Goal: Information Seeking & Learning: Find specific fact

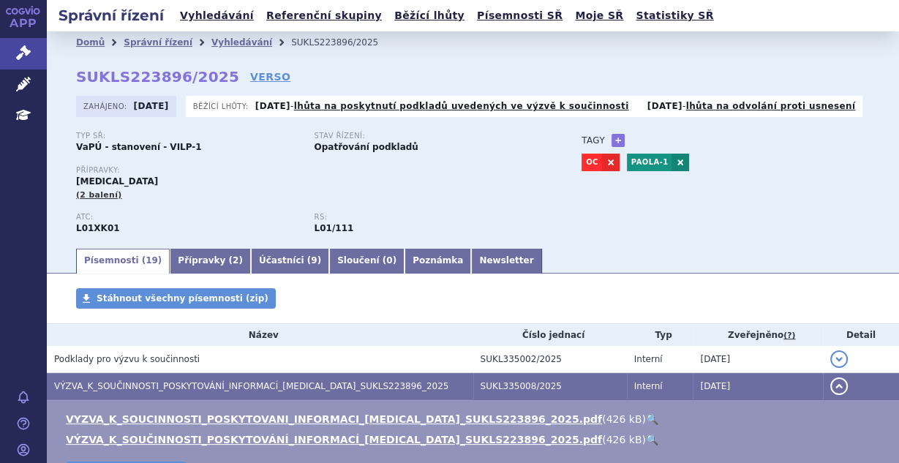
scroll to position [117, 0]
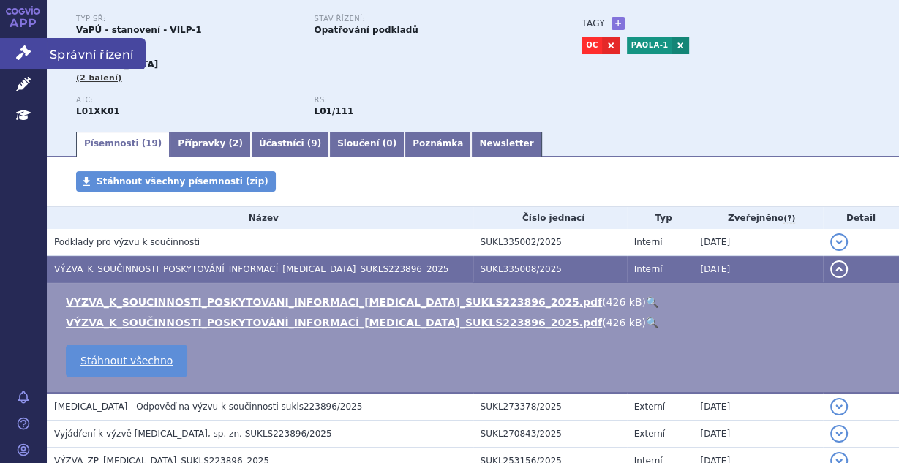
click at [23, 39] on link "Správní řízení" at bounding box center [23, 53] width 47 height 31
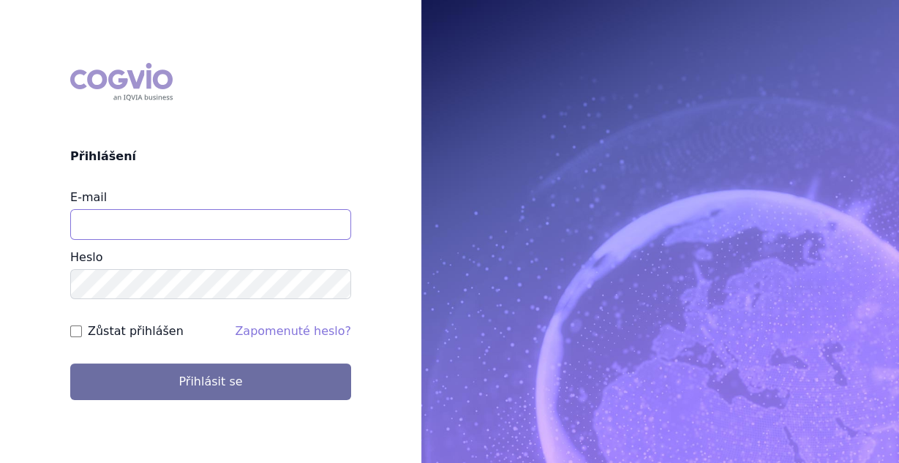
click at [184, 230] on input "E-mail" at bounding box center [210, 224] width 281 height 31
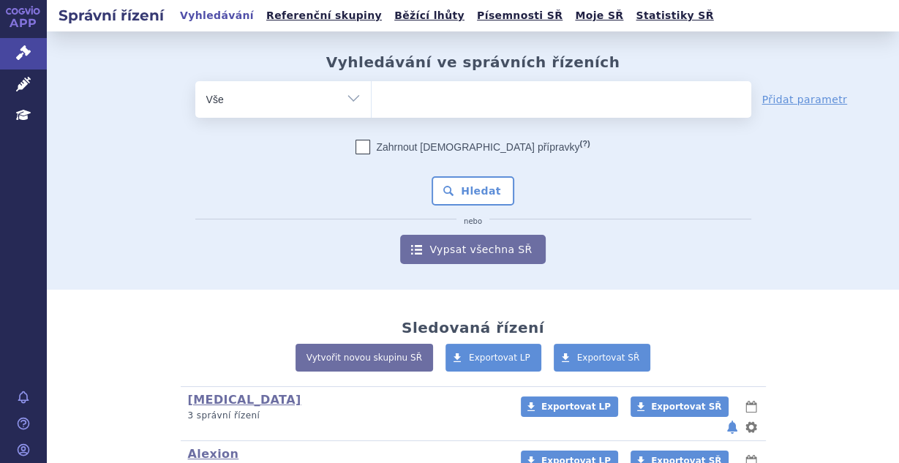
click at [434, 101] on ul at bounding box center [562, 96] width 380 height 31
click at [372, 101] on select at bounding box center [371, 98] width 1 height 37
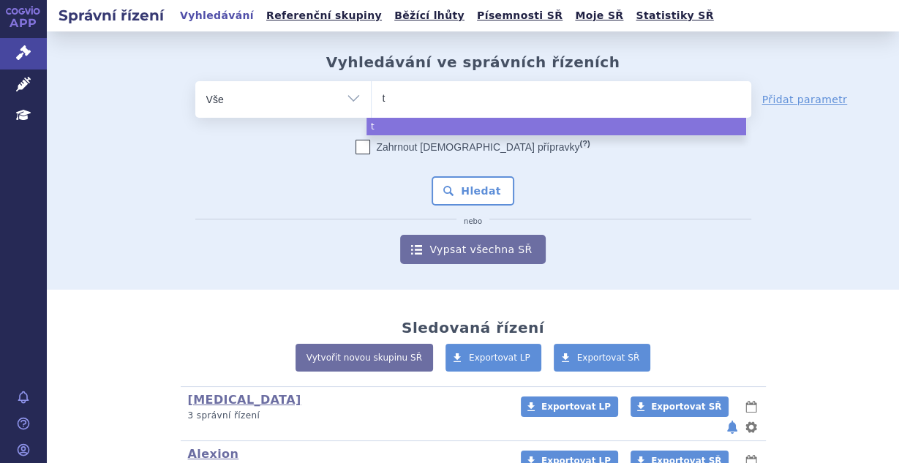
type input "ta"
type input "tal"
type input "talz"
type input "talzen"
type input "talzenna"
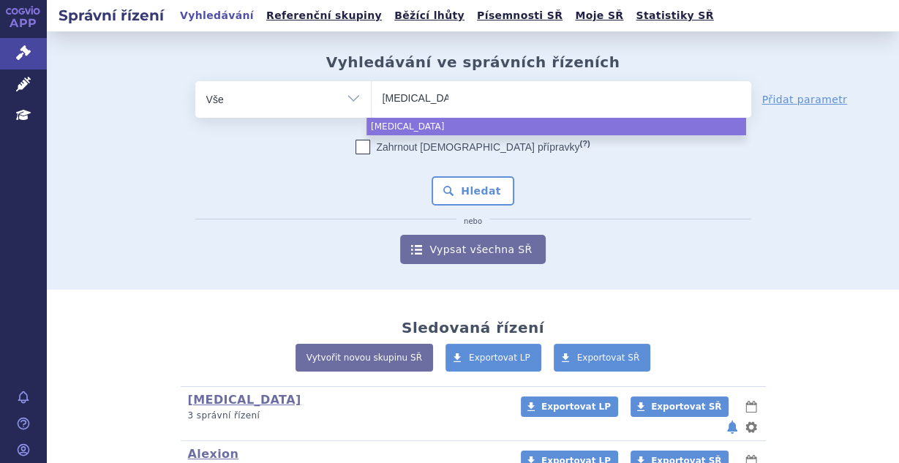
select select "talzenna"
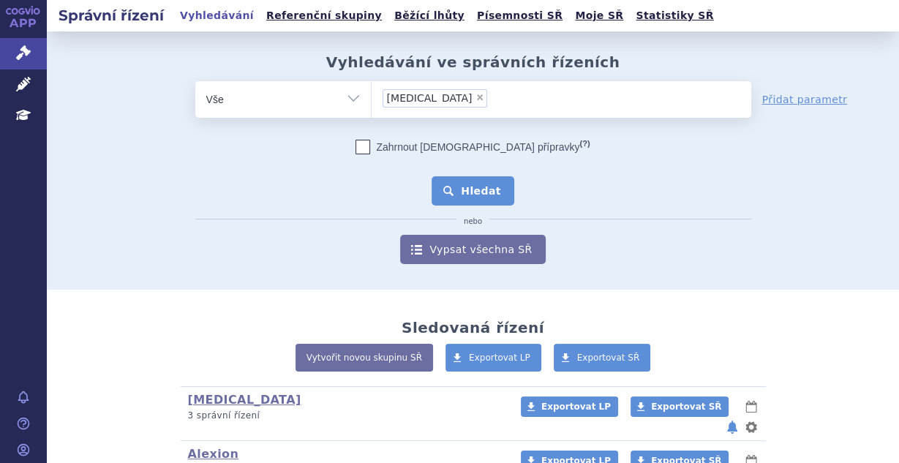
click at [474, 193] on button "Hledat" at bounding box center [473, 190] width 83 height 29
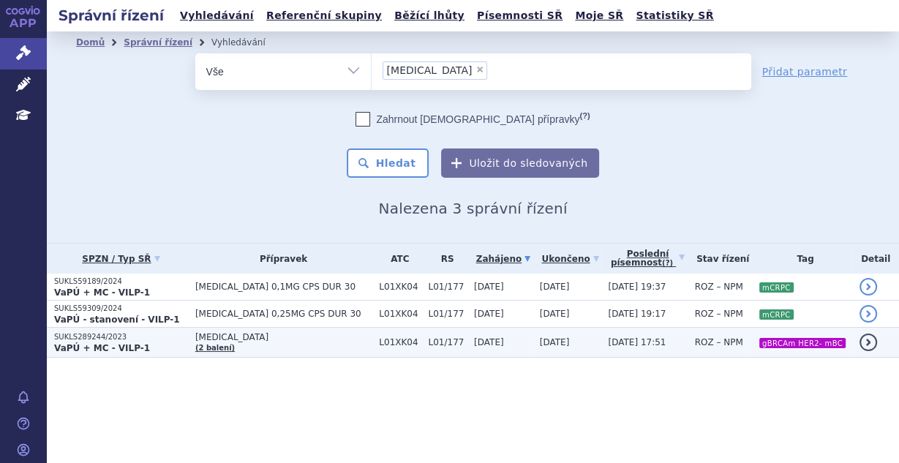
click at [552, 345] on span "12.08.2024" at bounding box center [555, 342] width 30 height 10
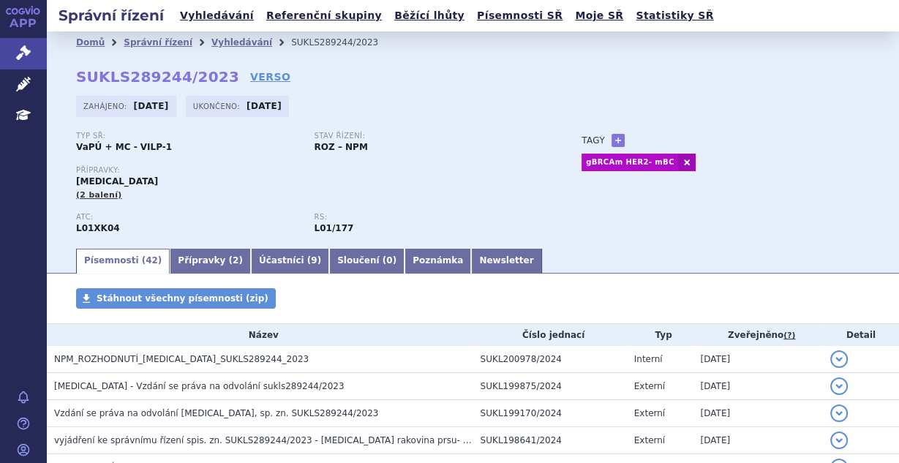
scroll to position [39, 0]
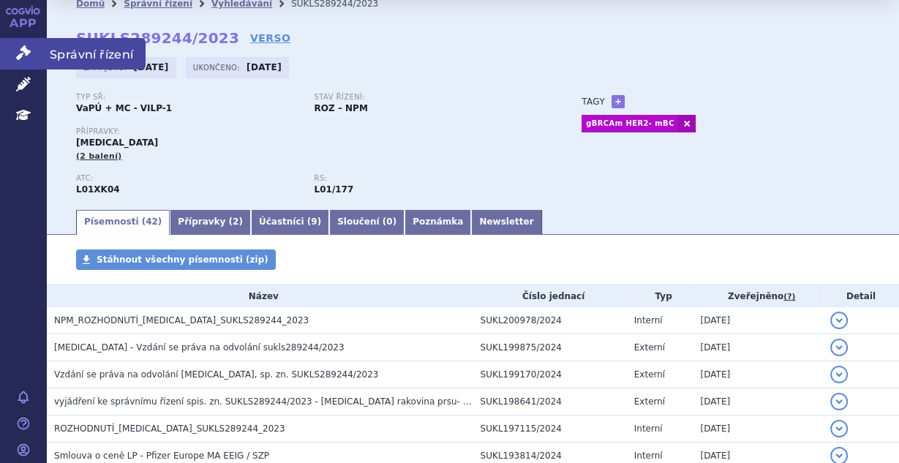
click at [28, 48] on icon at bounding box center [23, 52] width 15 height 15
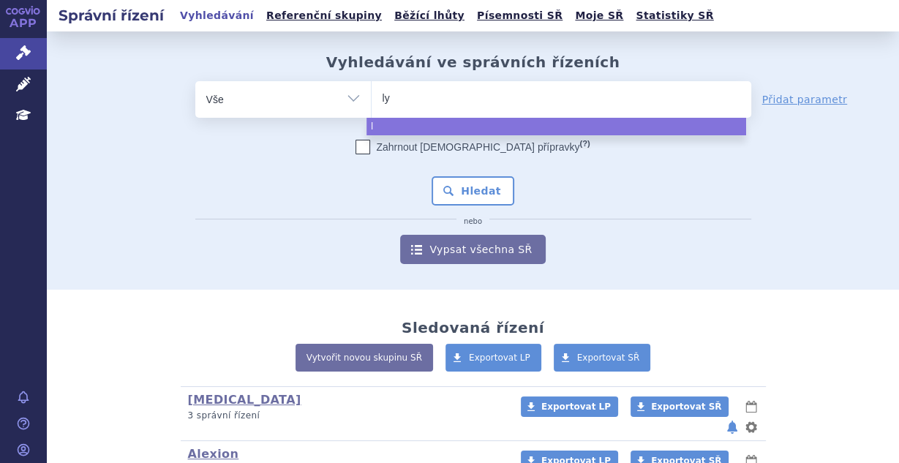
type input "lyn"
type input "lynpa"
type input "lynpar"
type input "[MEDICAL_DATA]"
select select "[MEDICAL_DATA]"
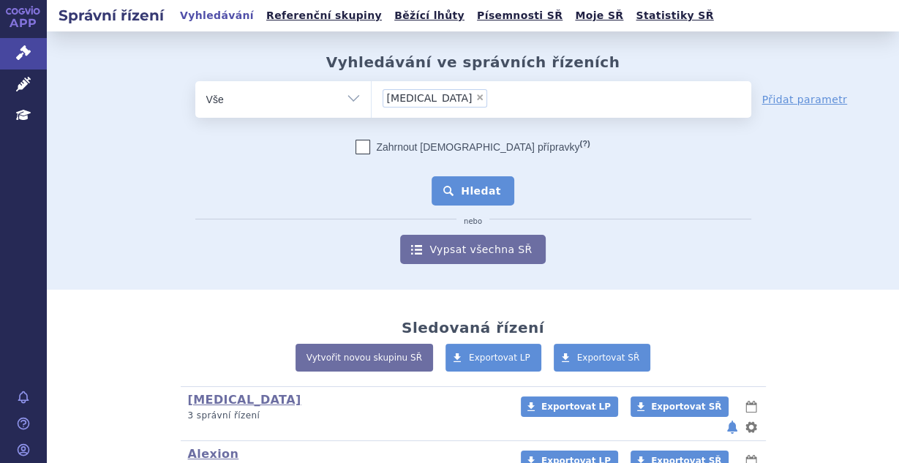
click at [464, 187] on button "Hledat" at bounding box center [473, 190] width 83 height 29
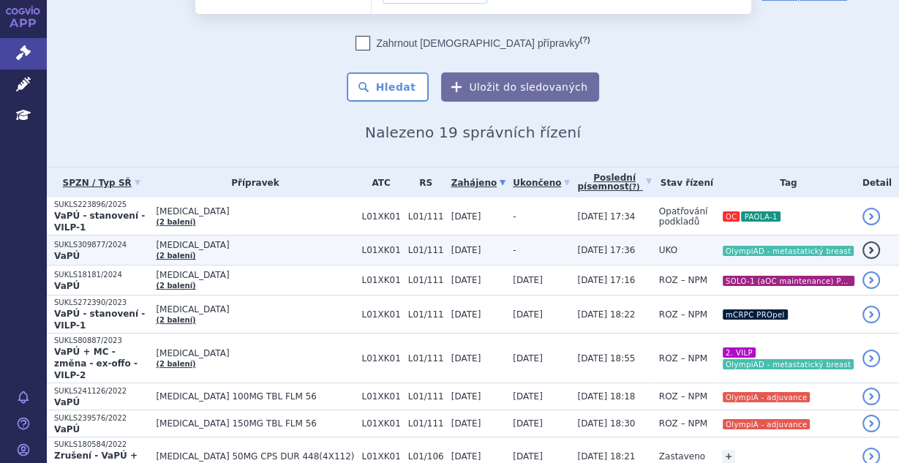
scroll to position [78, 0]
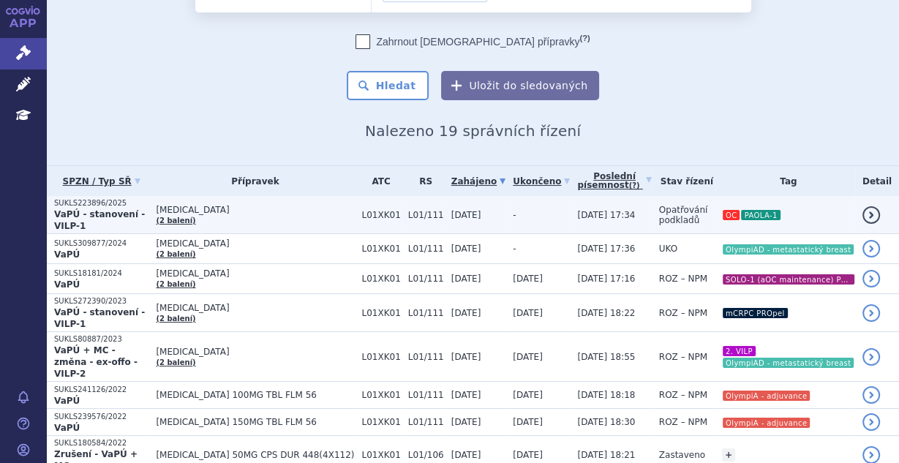
click at [472, 217] on td "09.06.2025" at bounding box center [474, 215] width 61 height 38
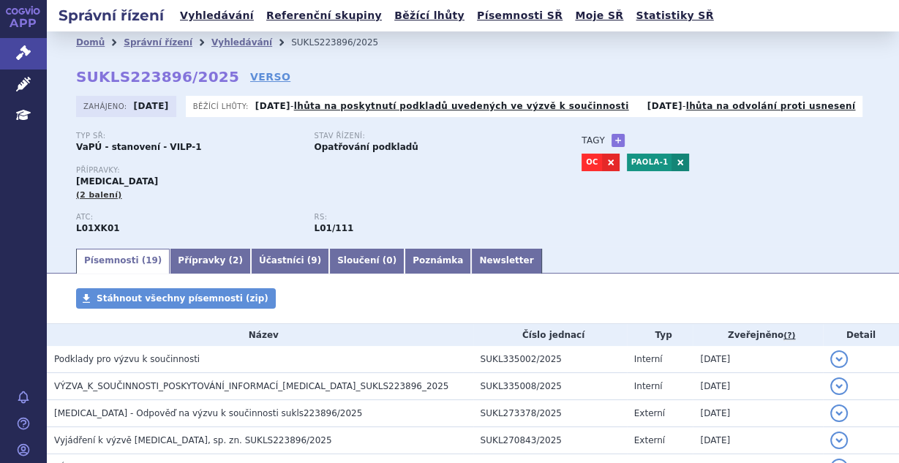
drag, startPoint x: 64, startPoint y: 61, endPoint x: 49, endPoint y: 42, distance: 23.9
click at [52, 56] on div "Domů Správní řízení Vyhledávání SUKLS223896/2025 SUKLS223896/2025 VERSO Zahájen…" at bounding box center [473, 149] width 852 height 193
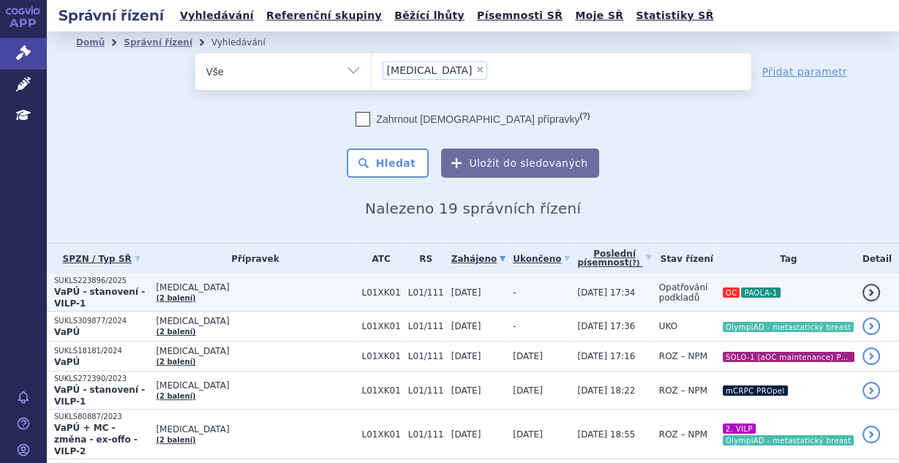
click at [312, 301] on td "LYNPARZA (2 balení)" at bounding box center [251, 293] width 206 height 38
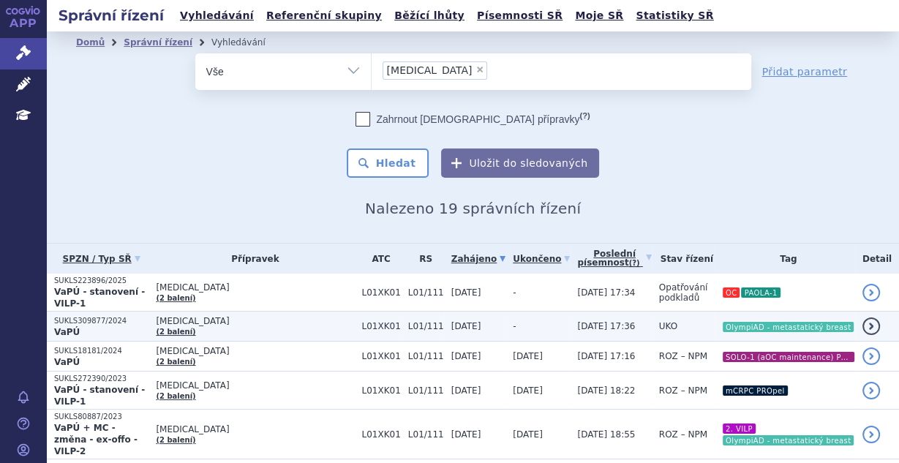
click at [283, 325] on td "[MEDICAL_DATA] (2 balení)" at bounding box center [251, 327] width 206 height 30
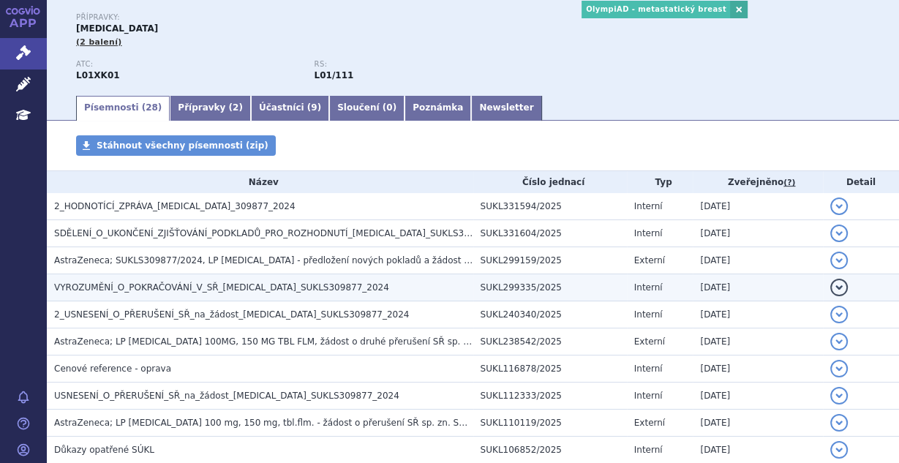
scroll to position [156, 0]
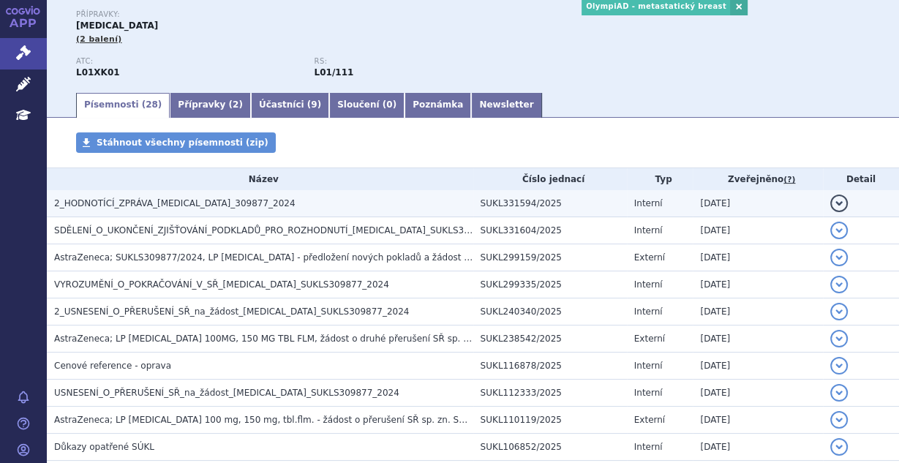
click at [223, 201] on span "2_HODNOTÍCÍ_ZPRÁVA_[MEDICAL_DATA]_309877_2024" at bounding box center [174, 203] width 241 height 10
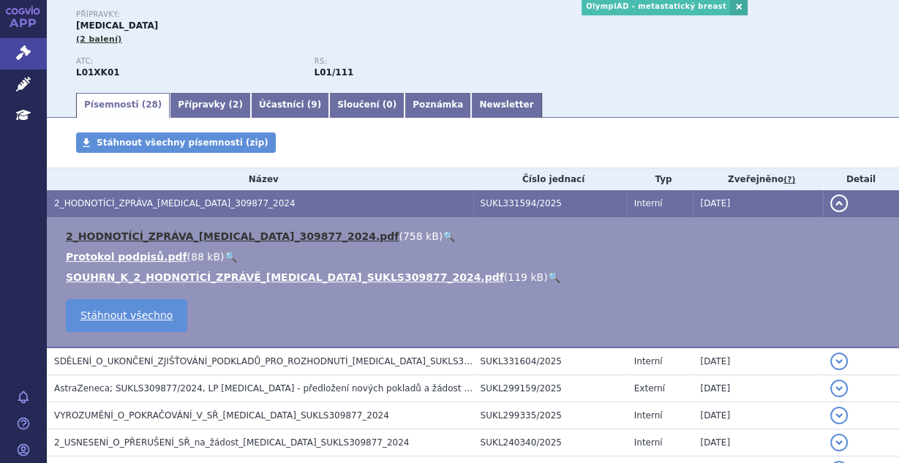
click at [208, 238] on link "2_HODNOTÍCÍ_ZPRÁVA_[MEDICAL_DATA]_309877_2024.pdf" at bounding box center [232, 236] width 333 height 12
